Goal: Register for event/course

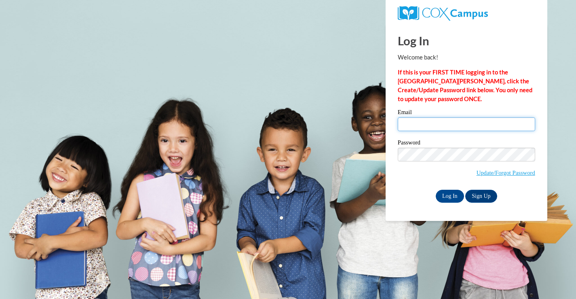
click at [427, 125] on input "Email" at bounding box center [466, 124] width 137 height 14
type input "kaitlyn.shadoski@franklin.k12.wi.us"
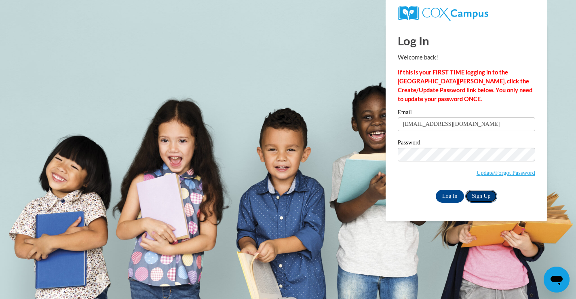
click at [479, 194] on link "Sign Up" at bounding box center [481, 196] width 32 height 13
click at [440, 193] on input "Log In" at bounding box center [450, 196] width 28 height 13
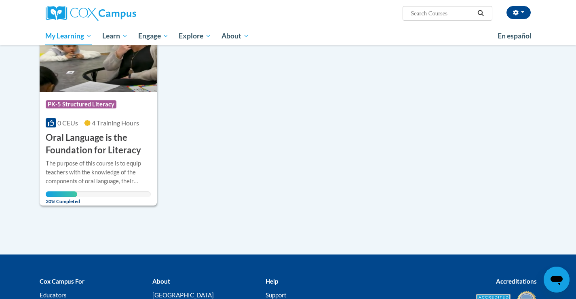
scroll to position [151, 0]
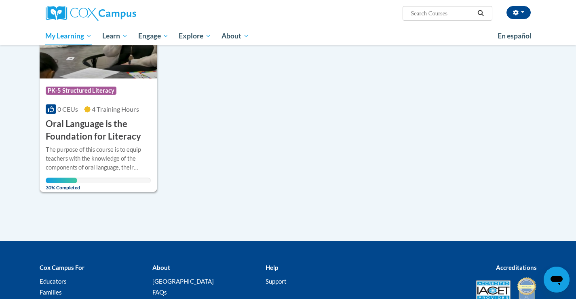
click at [91, 128] on h3 "Oral Language is the Foundation for Literacy" at bounding box center [98, 130] width 105 height 25
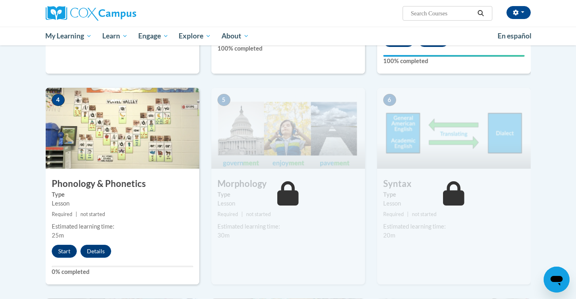
scroll to position [361, 0]
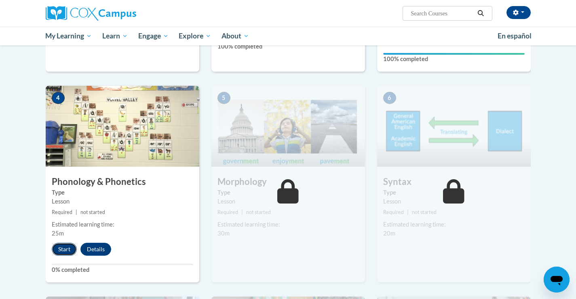
click at [63, 247] on button "Start" at bounding box center [64, 249] width 25 height 13
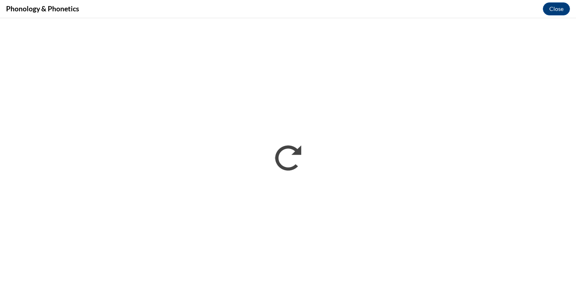
scroll to position [0, 0]
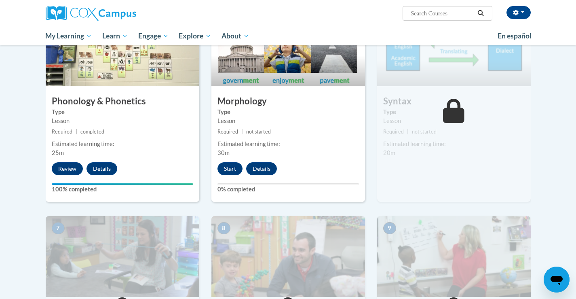
scroll to position [446, 0]
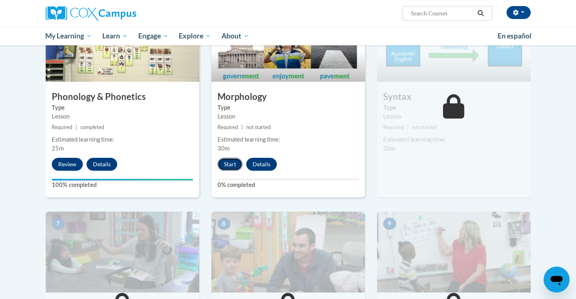
click at [233, 160] on button "Start" at bounding box center [229, 164] width 25 height 13
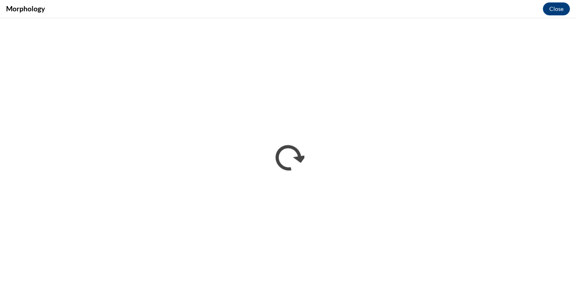
scroll to position [0, 0]
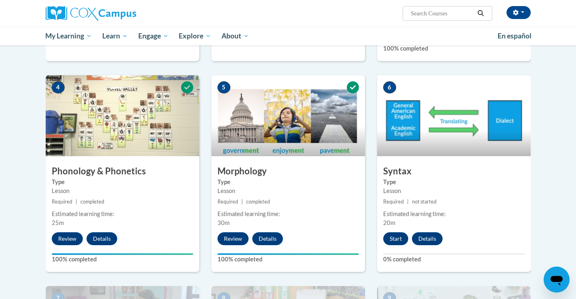
scroll to position [402, 0]
